Goal: Information Seeking & Learning: Learn about a topic

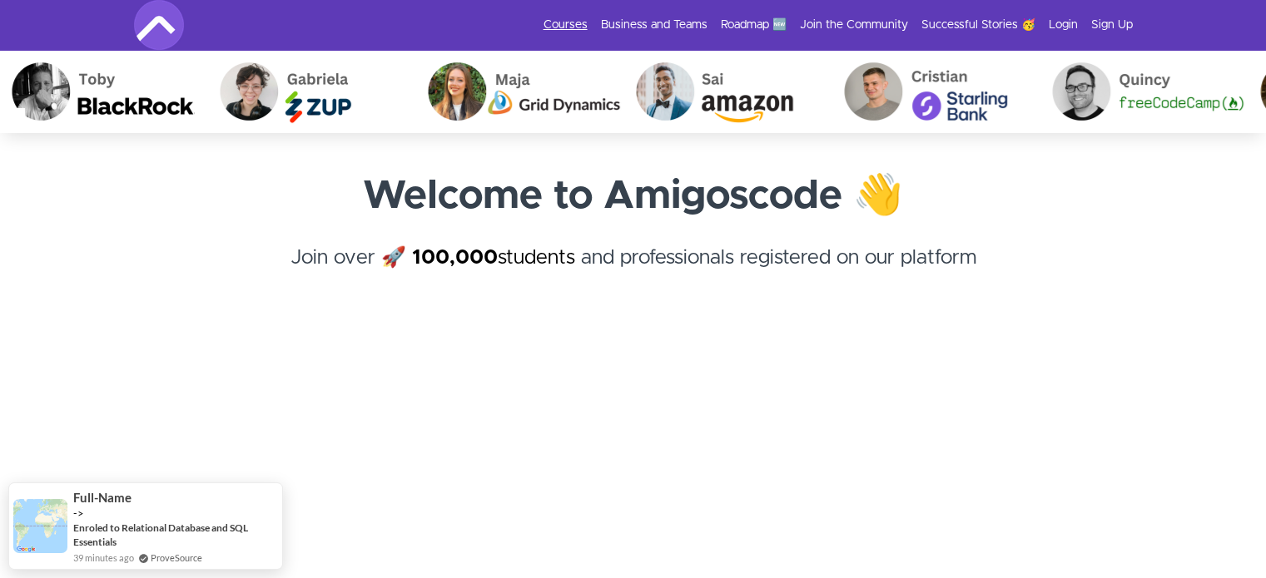
click at [562, 26] on link "Courses" at bounding box center [565, 25] width 44 height 17
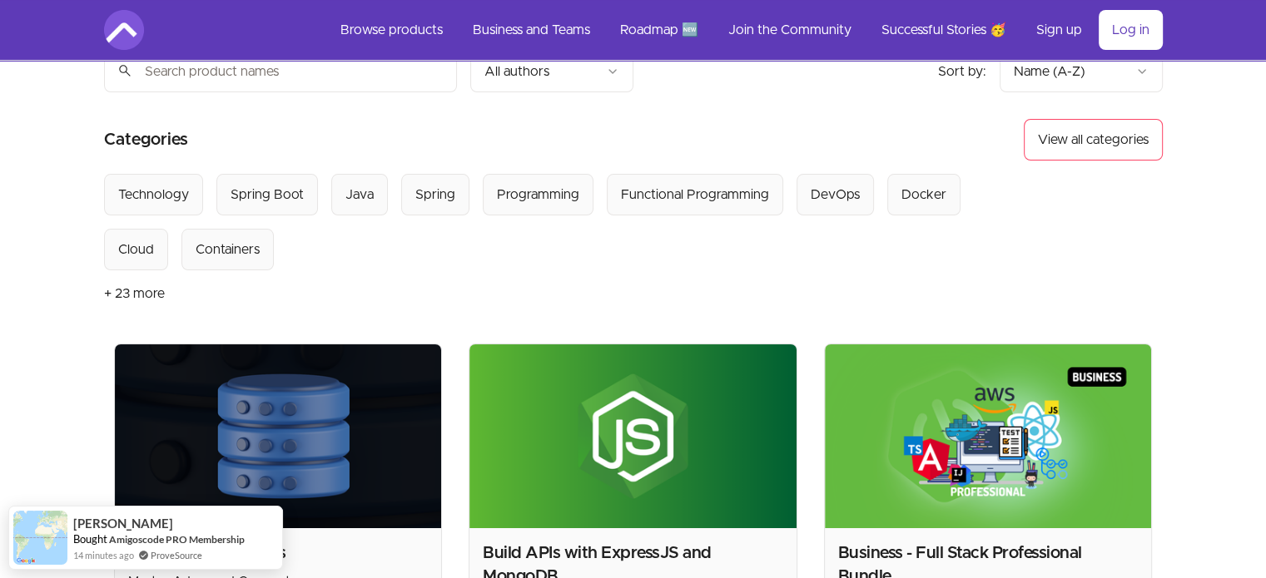
scroll to position [77, 0]
click at [359, 196] on div "Java" at bounding box center [359, 195] width 28 height 20
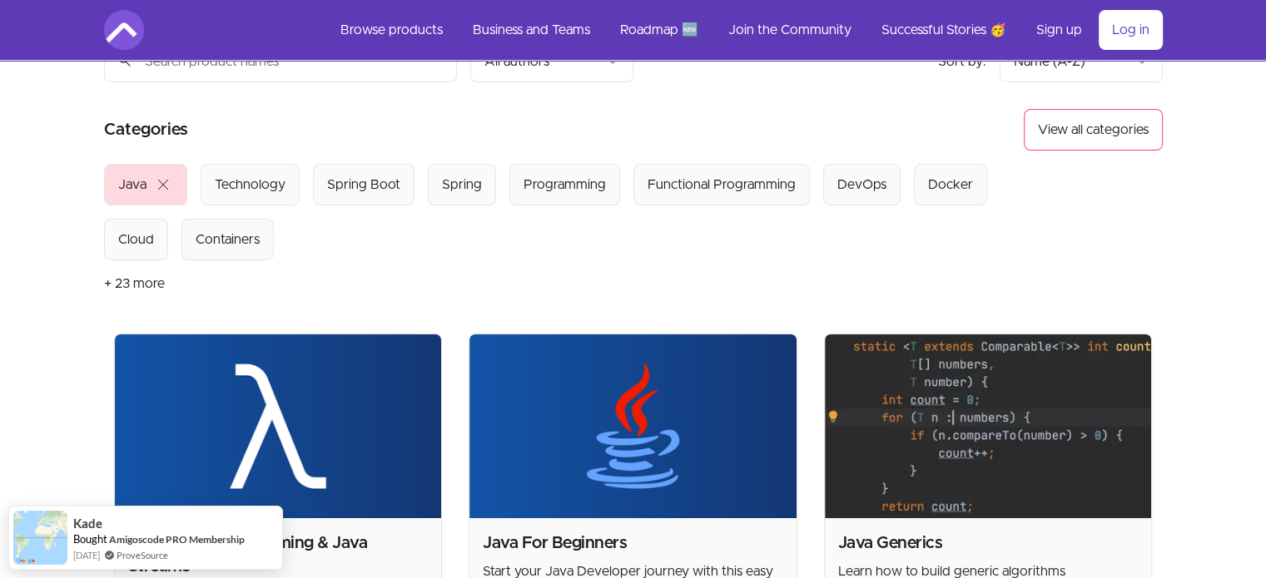
scroll to position [81, 0]
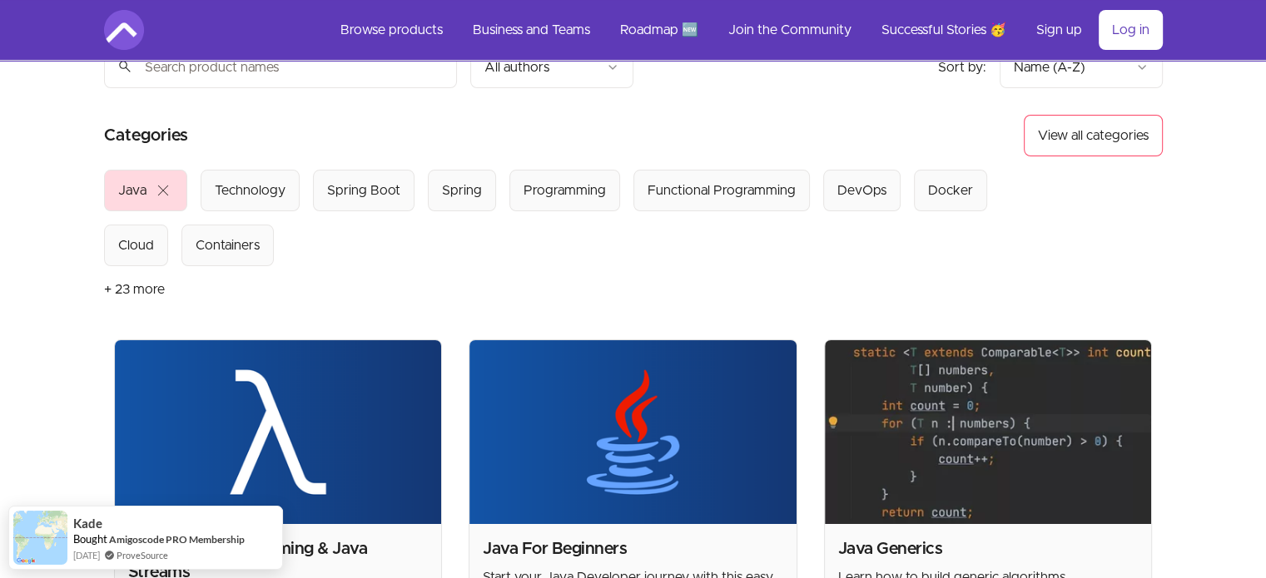
click at [166, 189] on span "close" at bounding box center [163, 191] width 20 height 20
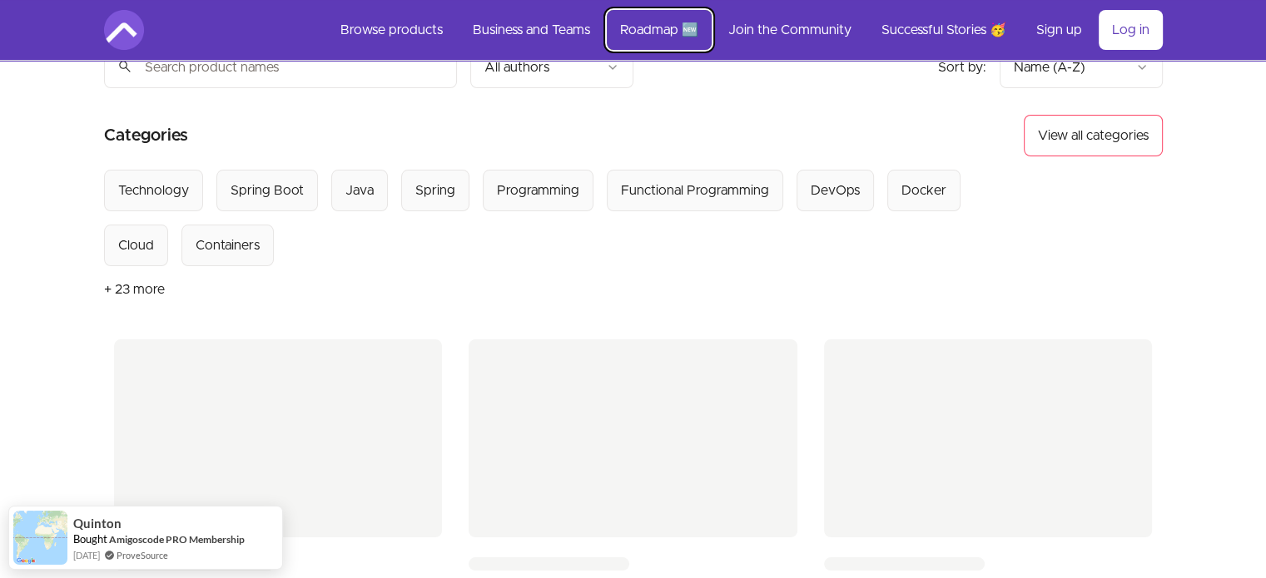
click at [652, 27] on link "Roadmap 🆕" at bounding box center [659, 30] width 105 height 40
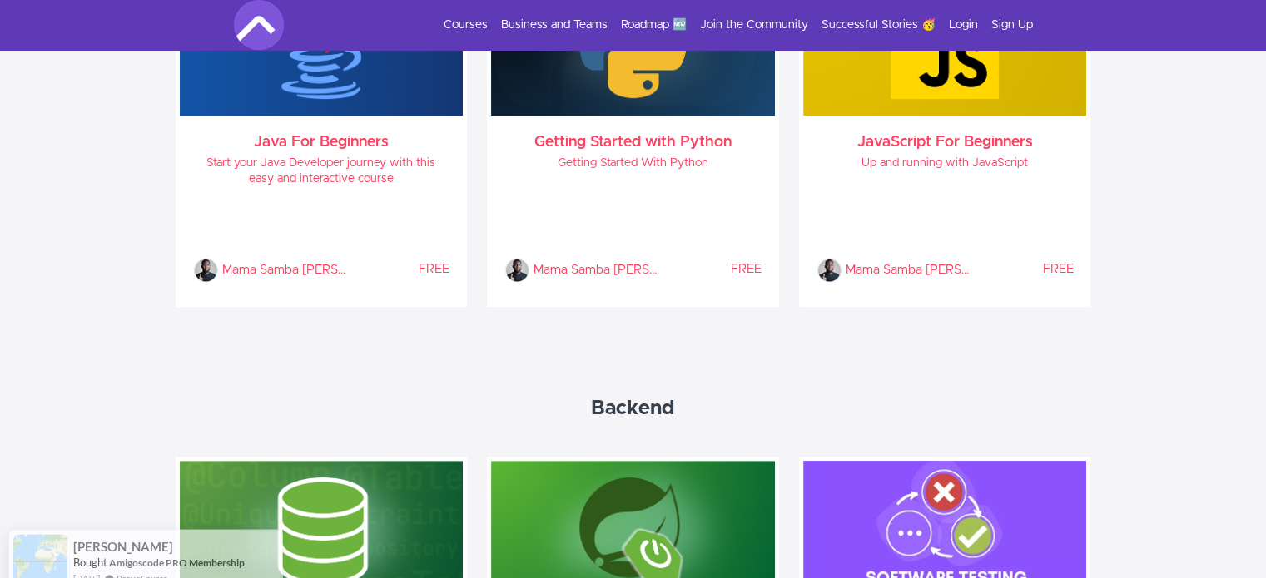
scroll to position [468, 0]
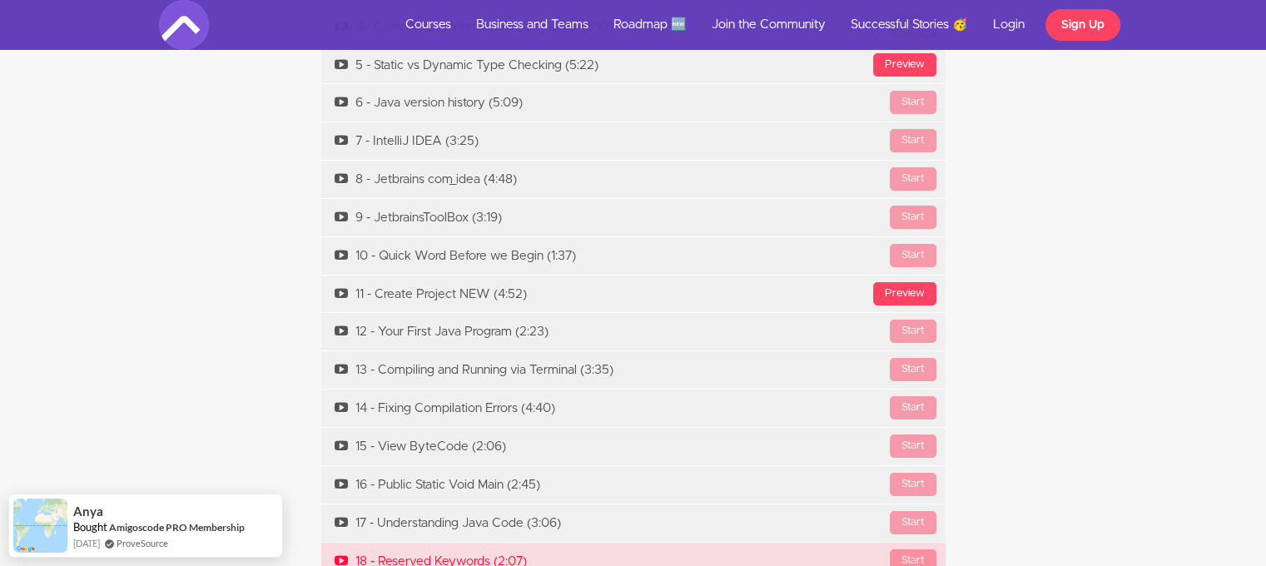
scroll to position [6224, 0]
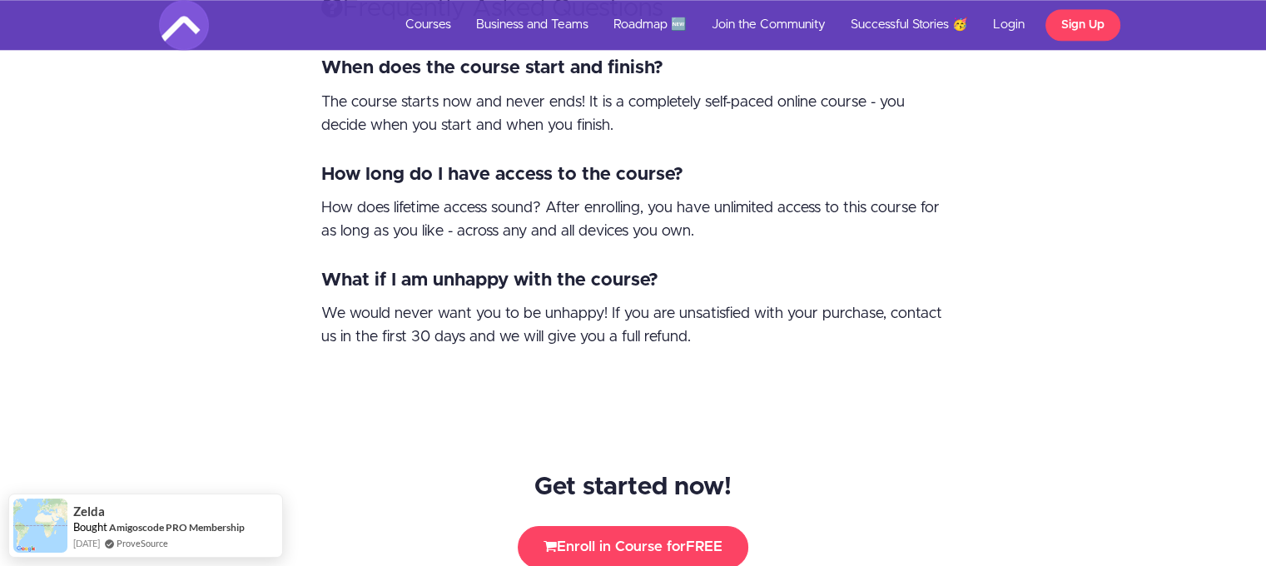
scroll to position [8138, 0]
click at [83, 502] on span "Zelda" at bounding box center [89, 503] width 32 height 14
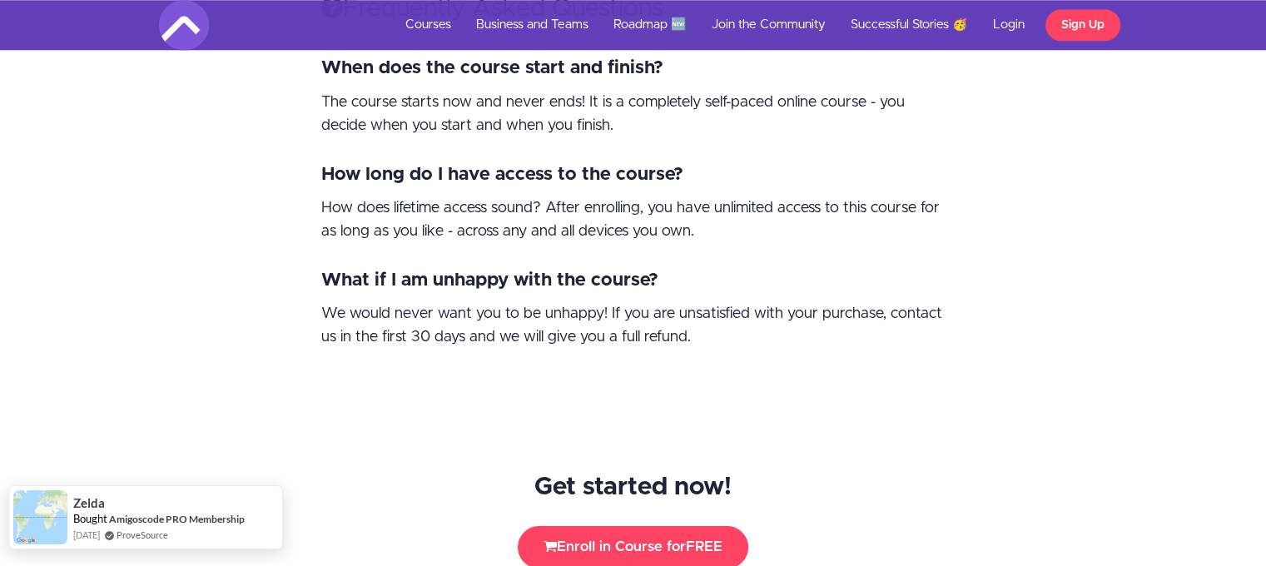
click at [83, 502] on span "Zelda" at bounding box center [89, 503] width 32 height 14
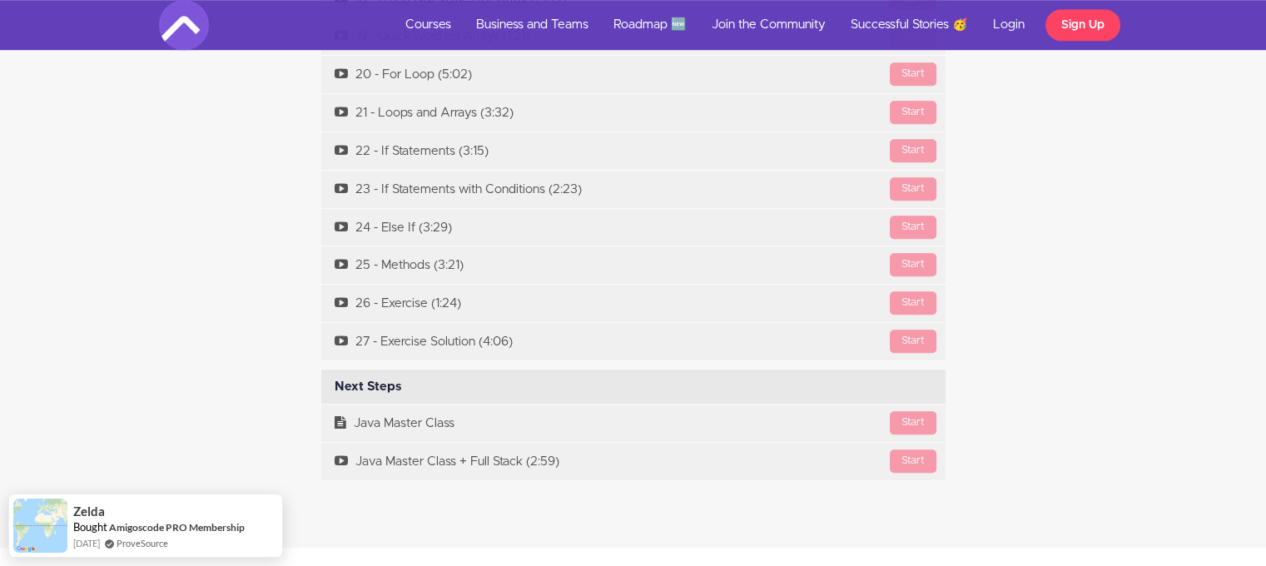
scroll to position [7504, 0]
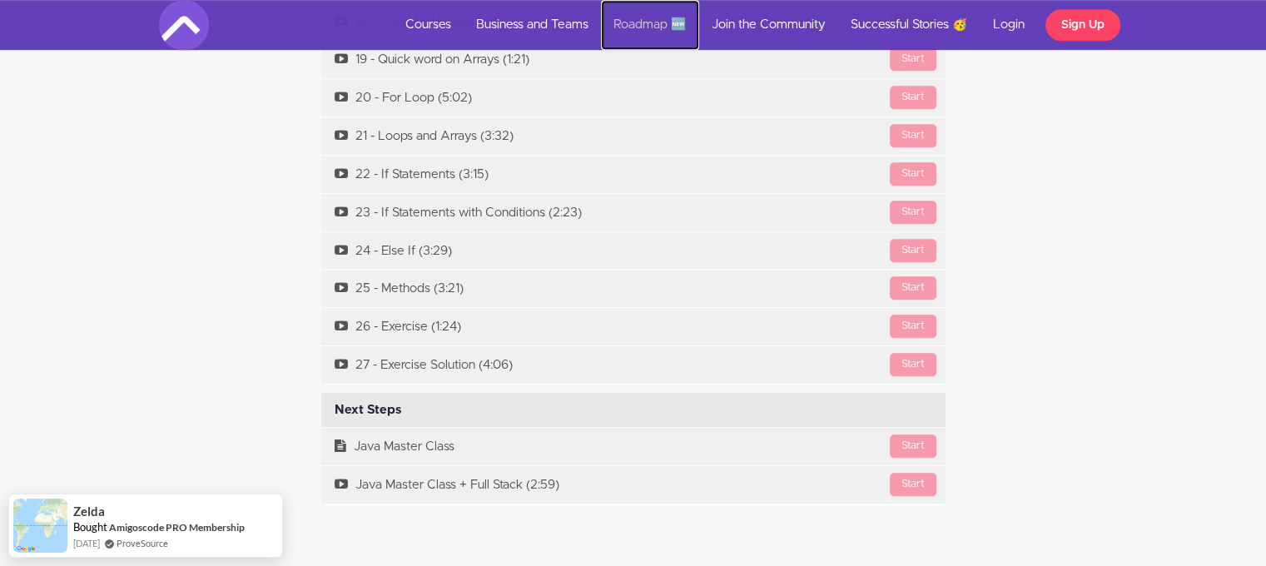
click at [638, 19] on link "Roadmap 🆕" at bounding box center [650, 25] width 98 height 50
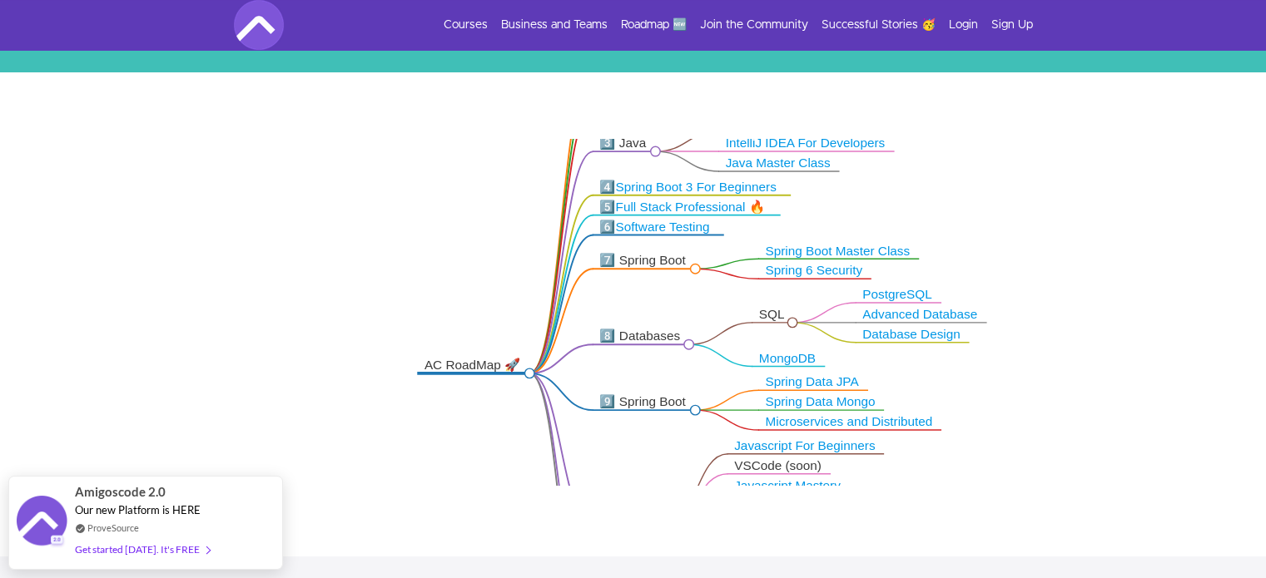
drag, startPoint x: 861, startPoint y: 317, endPoint x: 650, endPoint y: 474, distance: 263.4
click at [650, 474] on icon ".markmap{font:300 16px/20px sans-serif}.markmap-link{fill:none}.markmap-node>ci…" at bounding box center [633, 312] width 1266 height 347
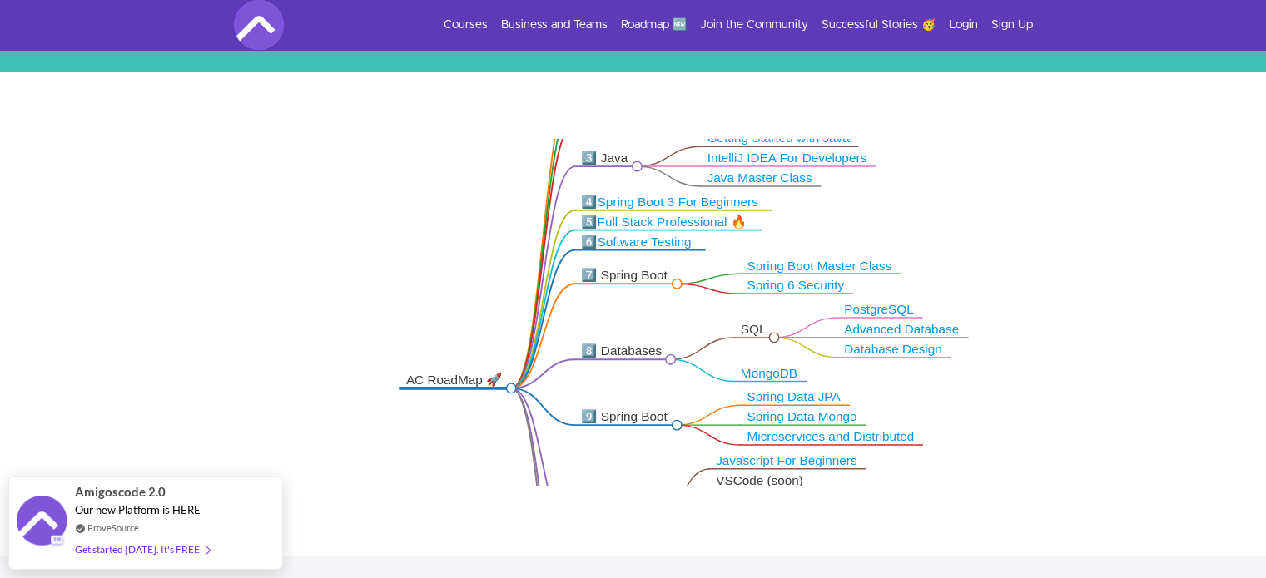
drag, startPoint x: 701, startPoint y: 313, endPoint x: 682, endPoint y: 313, distance: 18.3
click at [682, 313] on icon ".markmap{font:300 16px/20px sans-serif}.markmap-link{fill:none}.markmap-node>ci…" at bounding box center [633, 312] width 1266 height 347
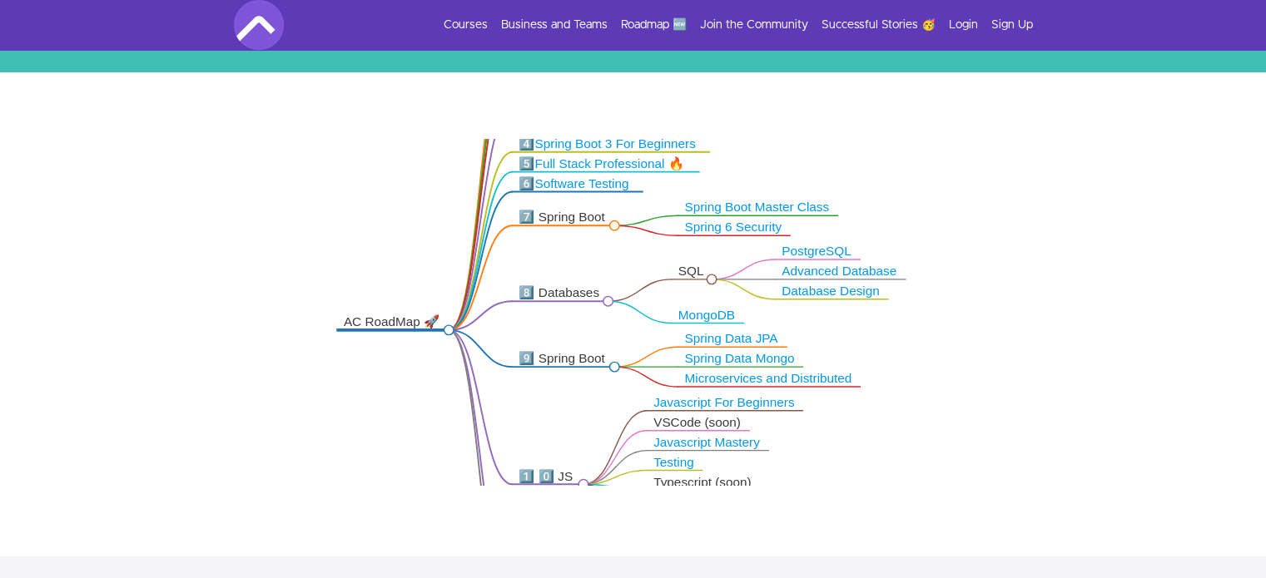
drag, startPoint x: 679, startPoint y: 321, endPoint x: 616, endPoint y: 262, distance: 86.5
click at [616, 262] on icon ".markmap{font:300 16px/20px sans-serif}.markmap-link{fill:none}.markmap-node>ci…" at bounding box center [633, 312] width 1266 height 347
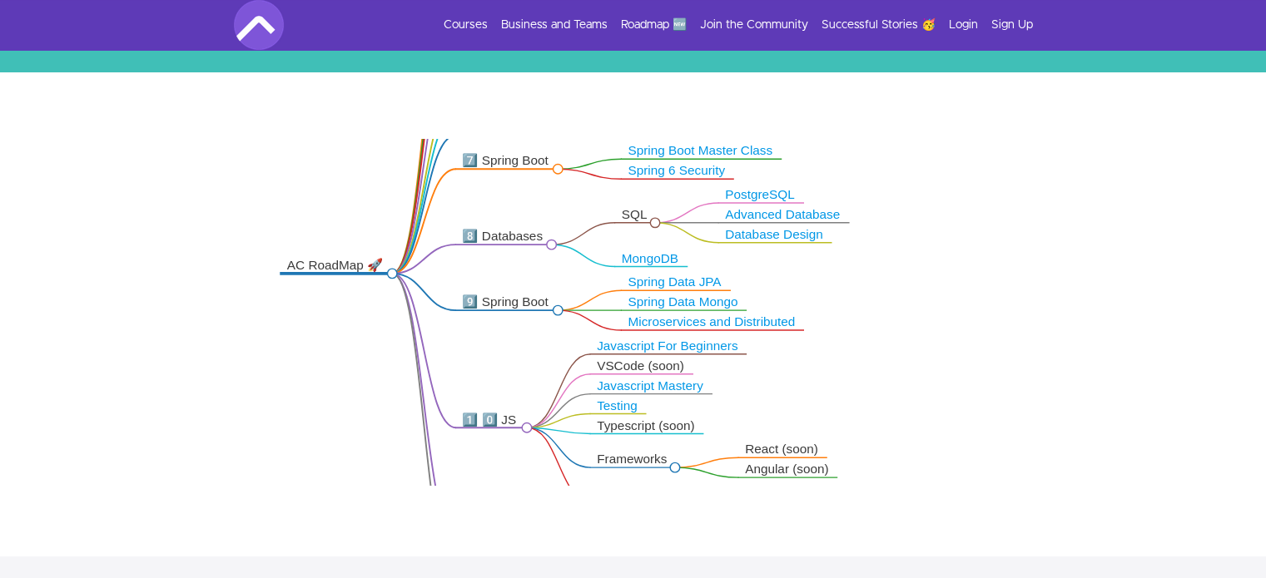
drag, startPoint x: 616, startPoint y: 262, endPoint x: 560, endPoint y: 206, distance: 78.8
click at [560, 206] on icon ".markmap{font:300 16px/20px sans-serif}.markmap-link{fill:none}.markmap-node>ci…" at bounding box center [633, 312] width 1266 height 347
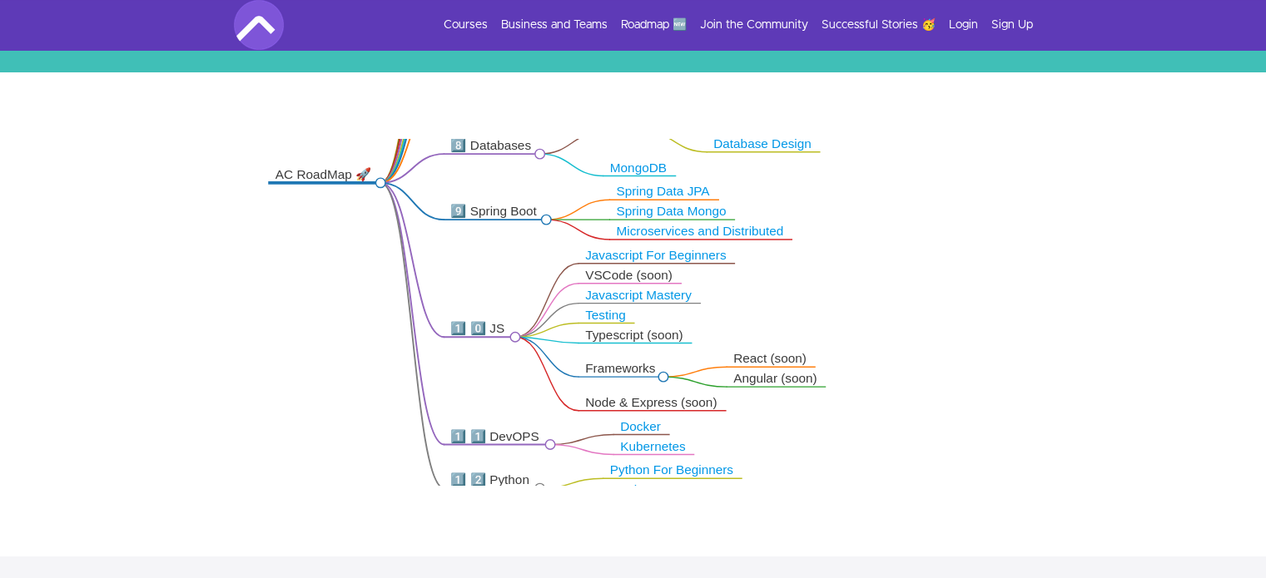
drag, startPoint x: 528, startPoint y: 359, endPoint x: 516, endPoint y: 267, distance: 92.3
click at [516, 267] on icon ".markmap{font:300 16px/20px sans-serif}.markmap-link{fill:none}.markmap-node>ci…" at bounding box center [633, 312] width 1266 height 347
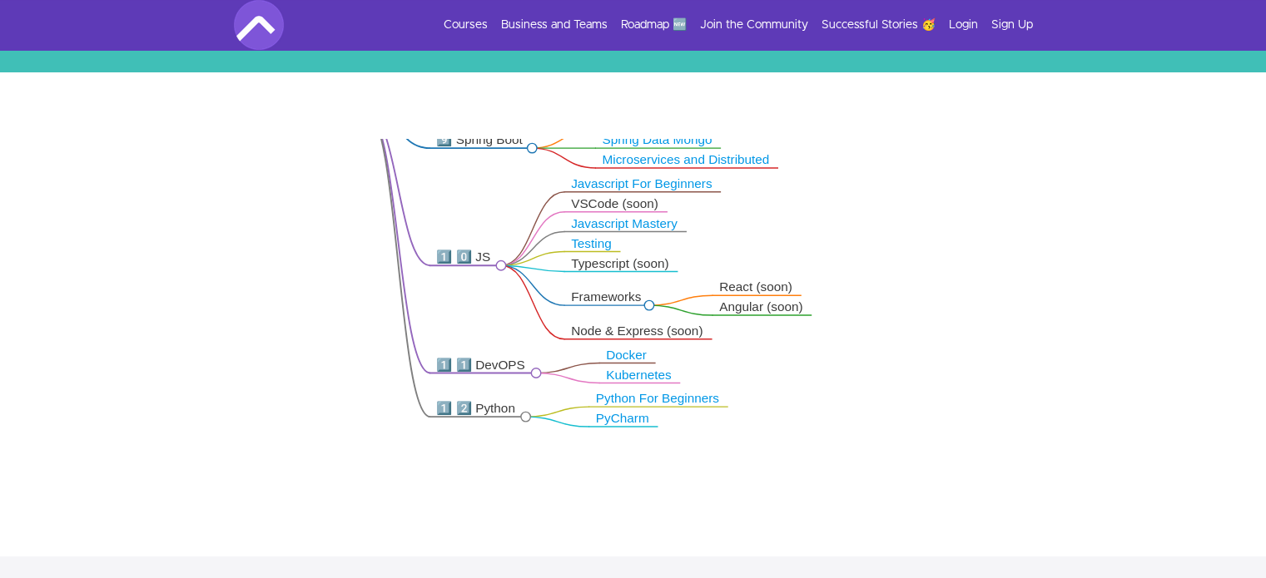
drag, startPoint x: 503, startPoint y: 382, endPoint x: 488, endPoint y: 311, distance: 72.1
click at [488, 311] on icon ".markmap{font:300 16px/20px sans-serif}.markmap-link{fill:none}.markmap-node>ci…" at bounding box center [633, 312] width 1266 height 347
